Goal: Task Accomplishment & Management: Manage account settings

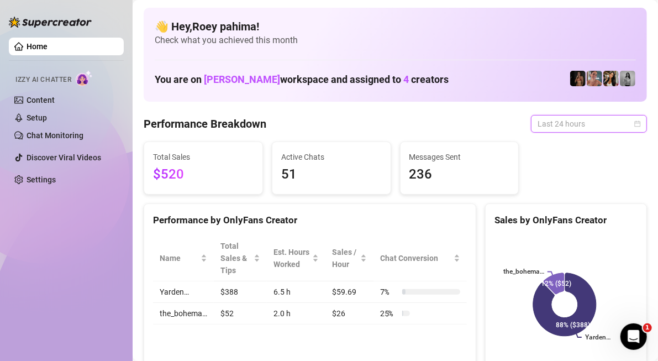
click at [605, 115] on span "Last 24 hours" at bounding box center [588, 123] width 103 height 17
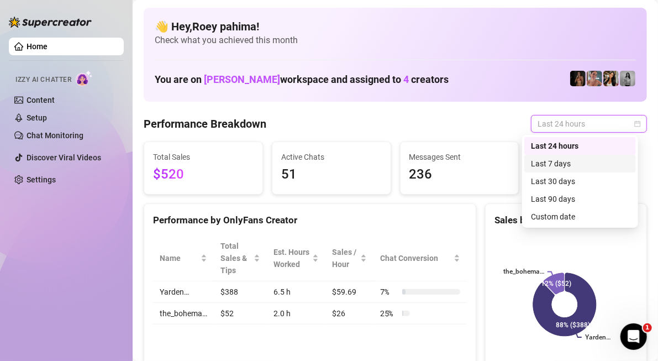
click at [584, 161] on div "Last 7 days" at bounding box center [580, 163] width 98 height 12
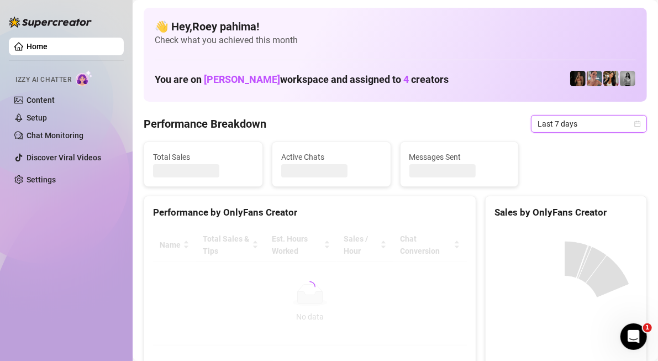
click at [583, 124] on span "Last 7 days" at bounding box center [588, 123] width 103 height 17
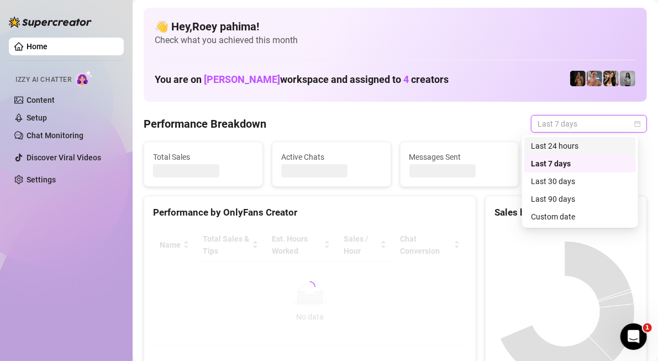
drag, startPoint x: 583, startPoint y: 141, endPoint x: 489, endPoint y: 156, distance: 95.5
click at [584, 142] on div "Last 24 hours" at bounding box center [580, 146] width 98 height 12
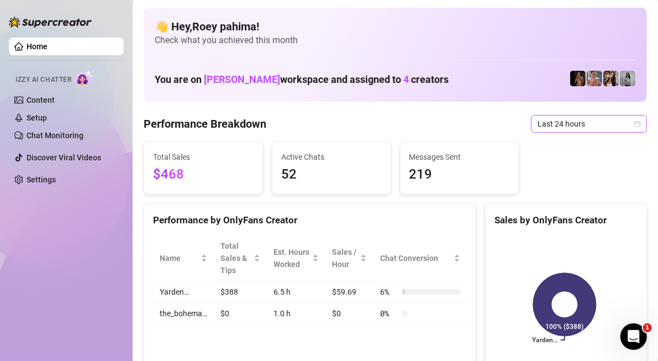
click at [531, 115] on div "Last 24 hours" at bounding box center [589, 124] width 116 height 18
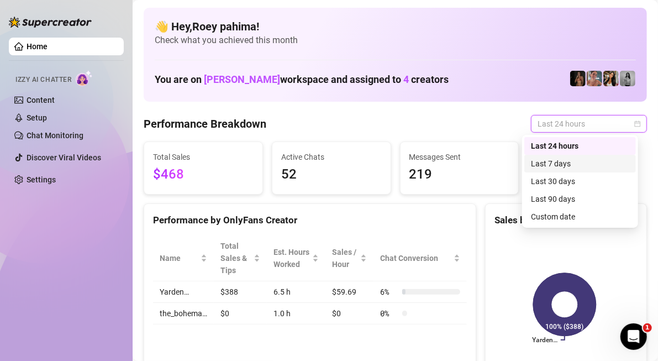
click at [547, 167] on div "Last 7 days" at bounding box center [580, 163] width 98 height 12
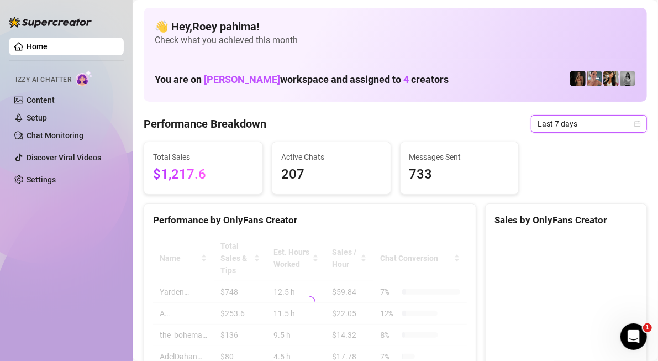
click at [558, 123] on span "Last 7 days" at bounding box center [588, 123] width 103 height 17
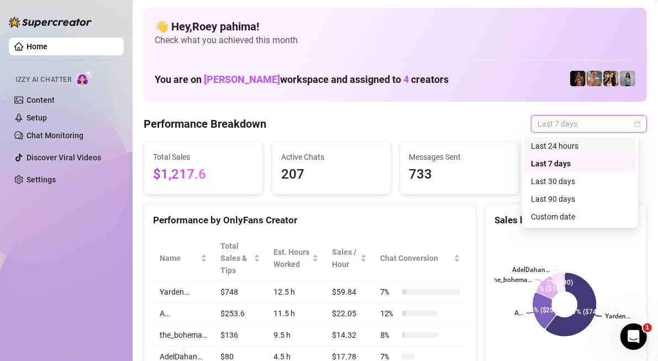
click at [557, 150] on div "Last 24 hours" at bounding box center [580, 146] width 98 height 12
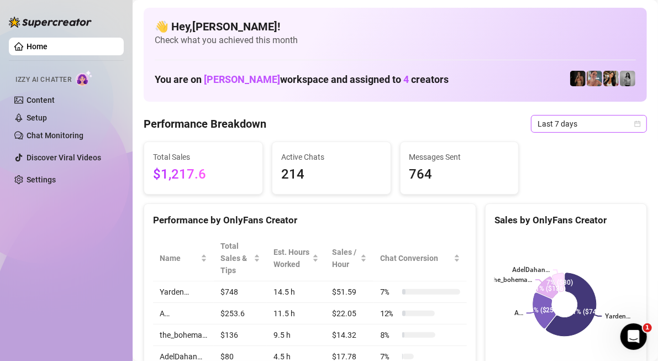
click at [463, 129] on span "Last 7 days" at bounding box center [588, 123] width 103 height 17
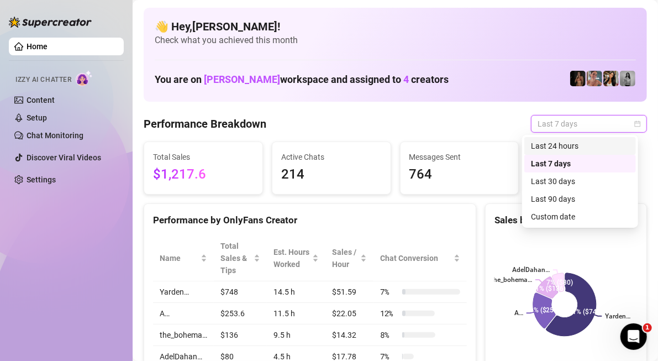
click at [463, 145] on div "Last 24 hours" at bounding box center [580, 146] width 98 height 12
